Goal: Use online tool/utility: Utilize a website feature to perform a specific function

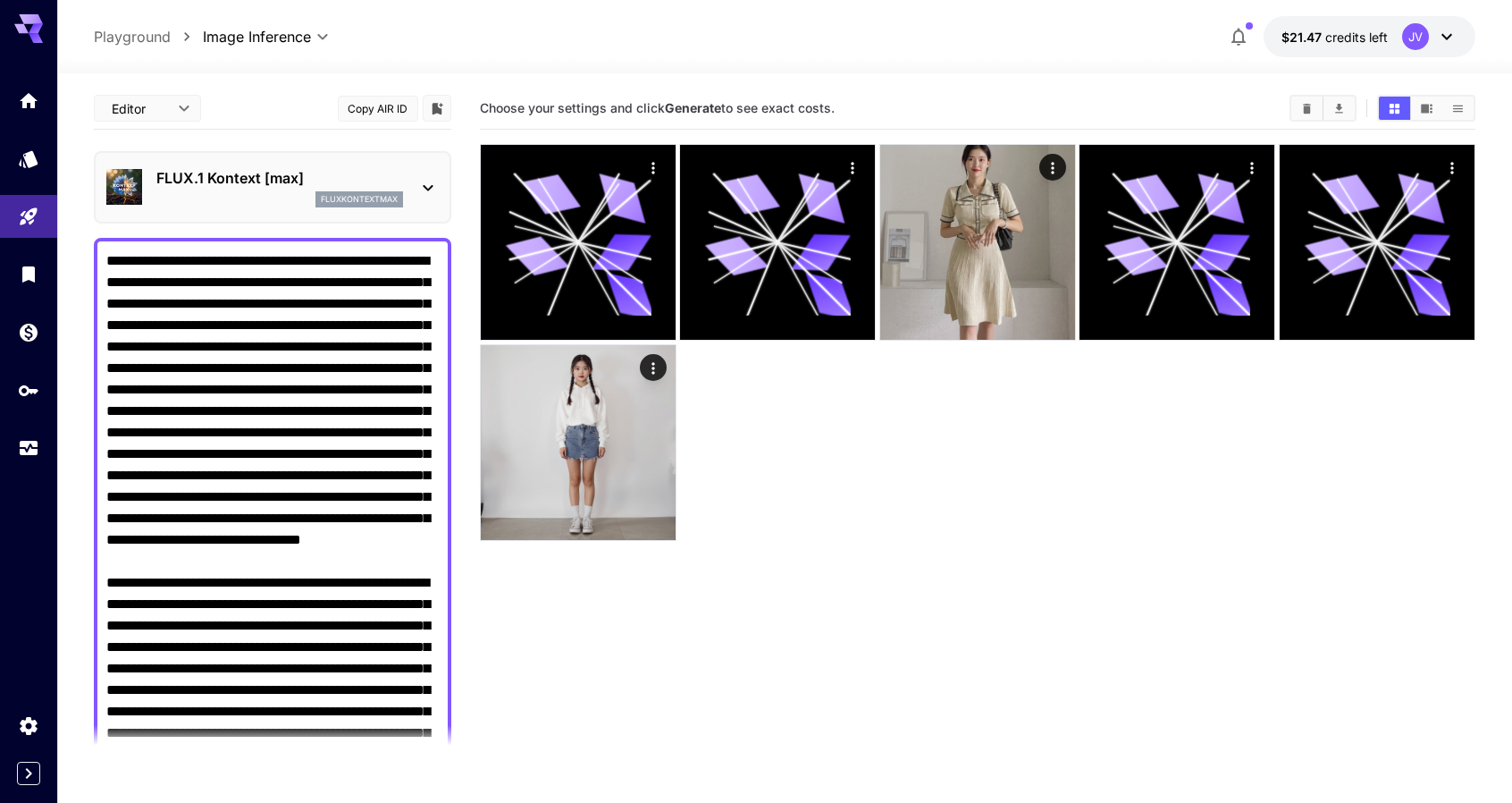
click at [961, 409] on div at bounding box center [978, 342] width 997 height 397
